Goal: Task Accomplishment & Management: Use online tool/utility

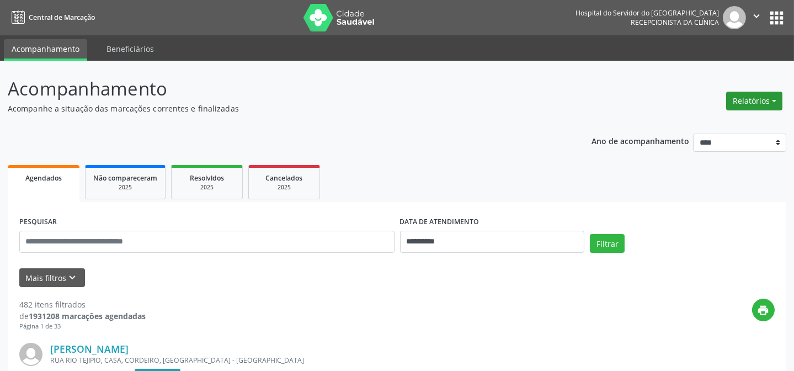
click at [736, 95] on button "Relatórios" at bounding box center [754, 101] width 56 height 19
click at [717, 121] on link "Agendamentos" at bounding box center [722, 123] width 119 height 15
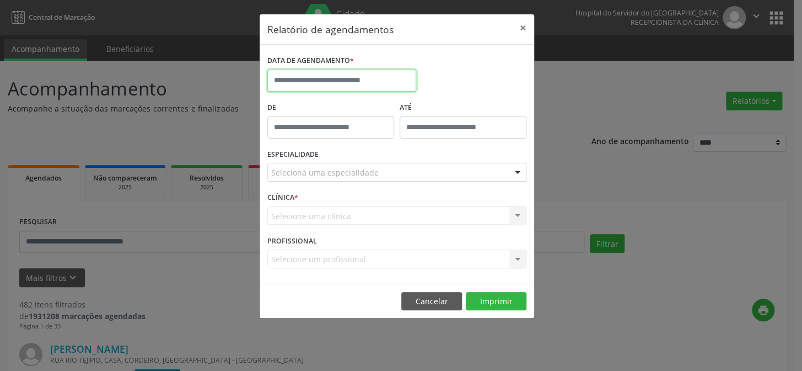
click at [378, 82] on input "text" at bounding box center [341, 80] width 149 height 22
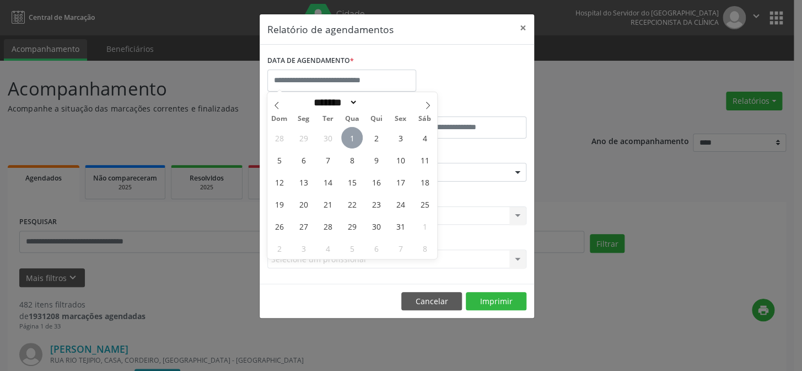
click at [352, 134] on span "1" at bounding box center [352, 138] width 22 height 22
type input "**********"
click at [352, 134] on span "1" at bounding box center [352, 138] width 22 height 22
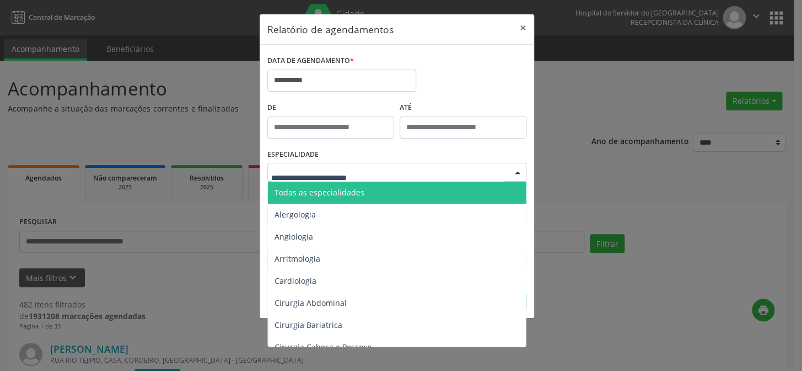
drag, startPoint x: 338, startPoint y: 171, endPoint x: 330, endPoint y: 180, distance: 12.5
click at [320, 190] on span "Todas as especialidades" at bounding box center [320, 192] width 90 height 10
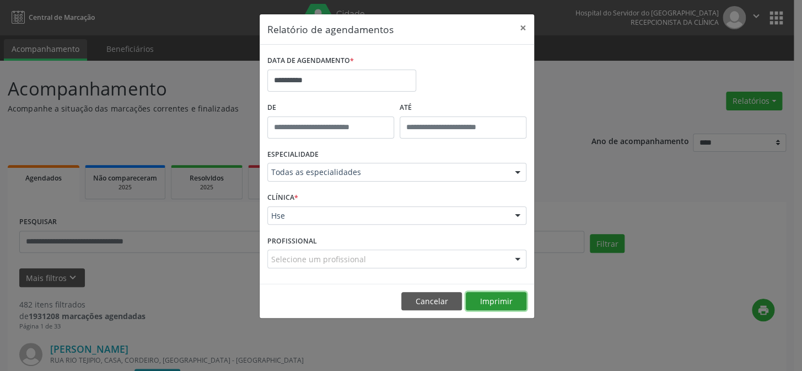
click at [495, 302] on button "Imprimir" at bounding box center [496, 301] width 61 height 19
